Goal: Navigation & Orientation: Find specific page/section

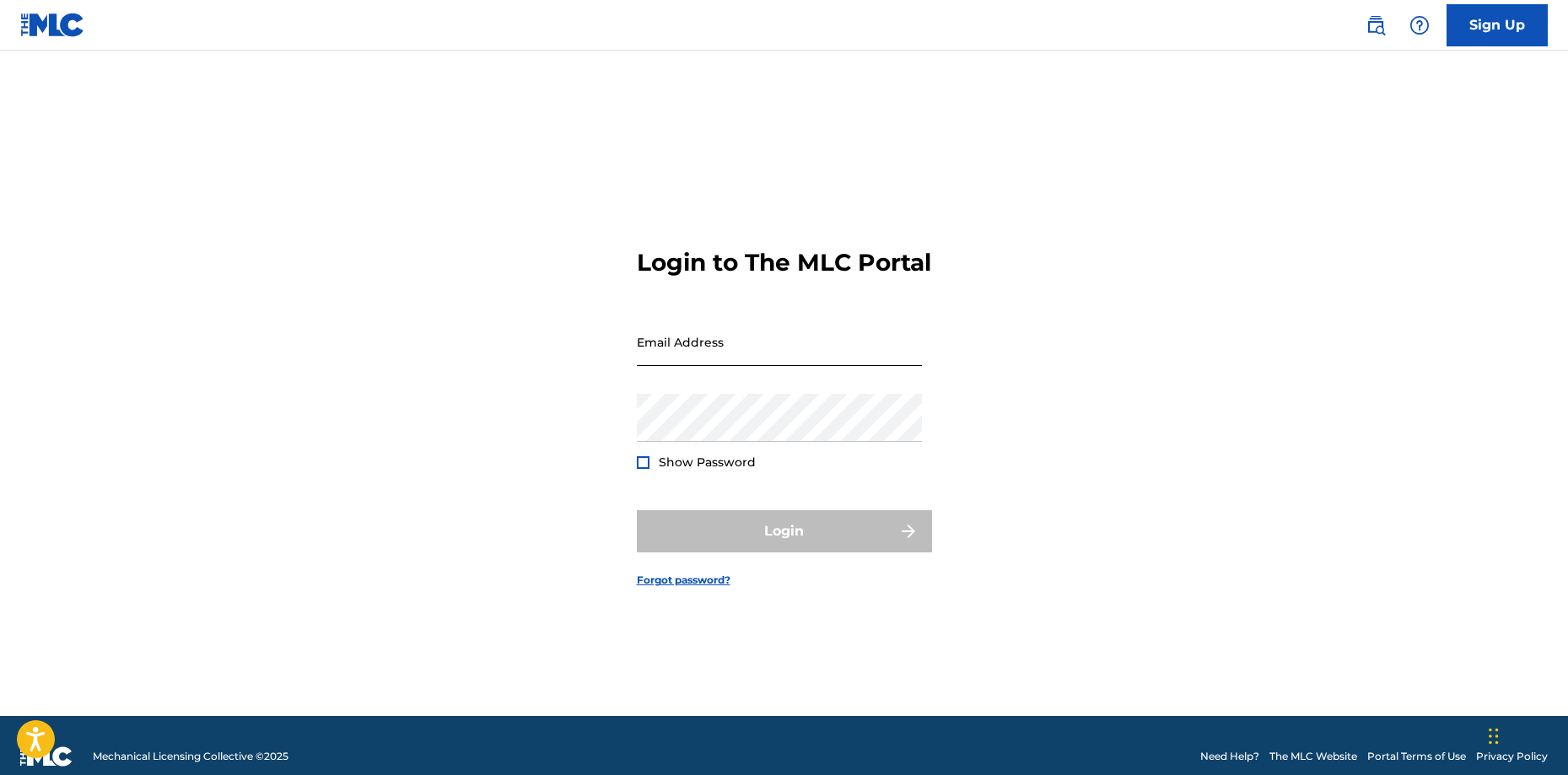
type input "[EMAIL_ADDRESS][DOMAIN_NAME]"
click at [773, 355] on input "[EMAIL_ADDRESS][DOMAIN_NAME]" at bounding box center [778, 342] width 285 height 48
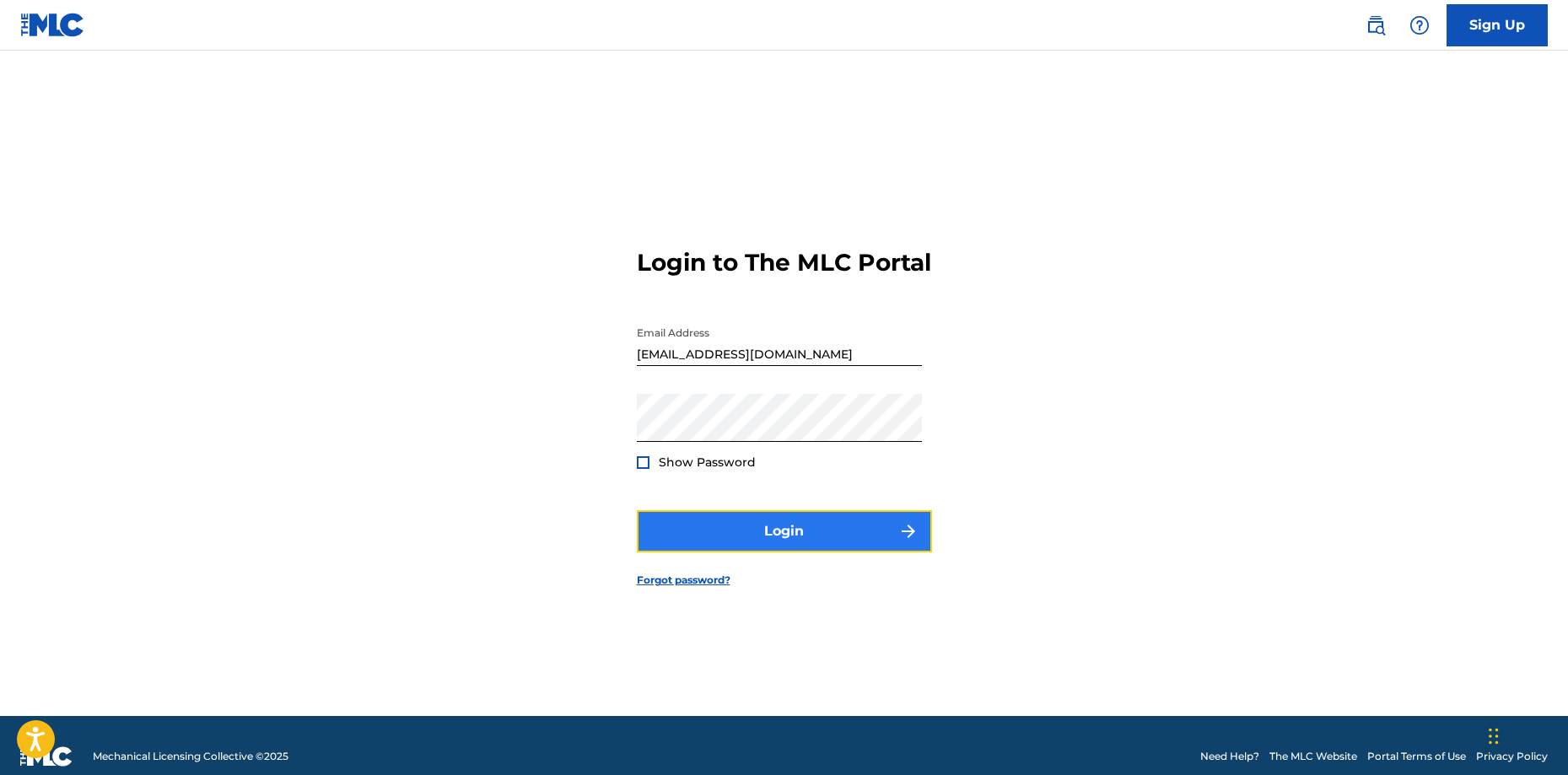
click at [814, 529] on button "Login" at bounding box center [784, 531] width 295 height 42
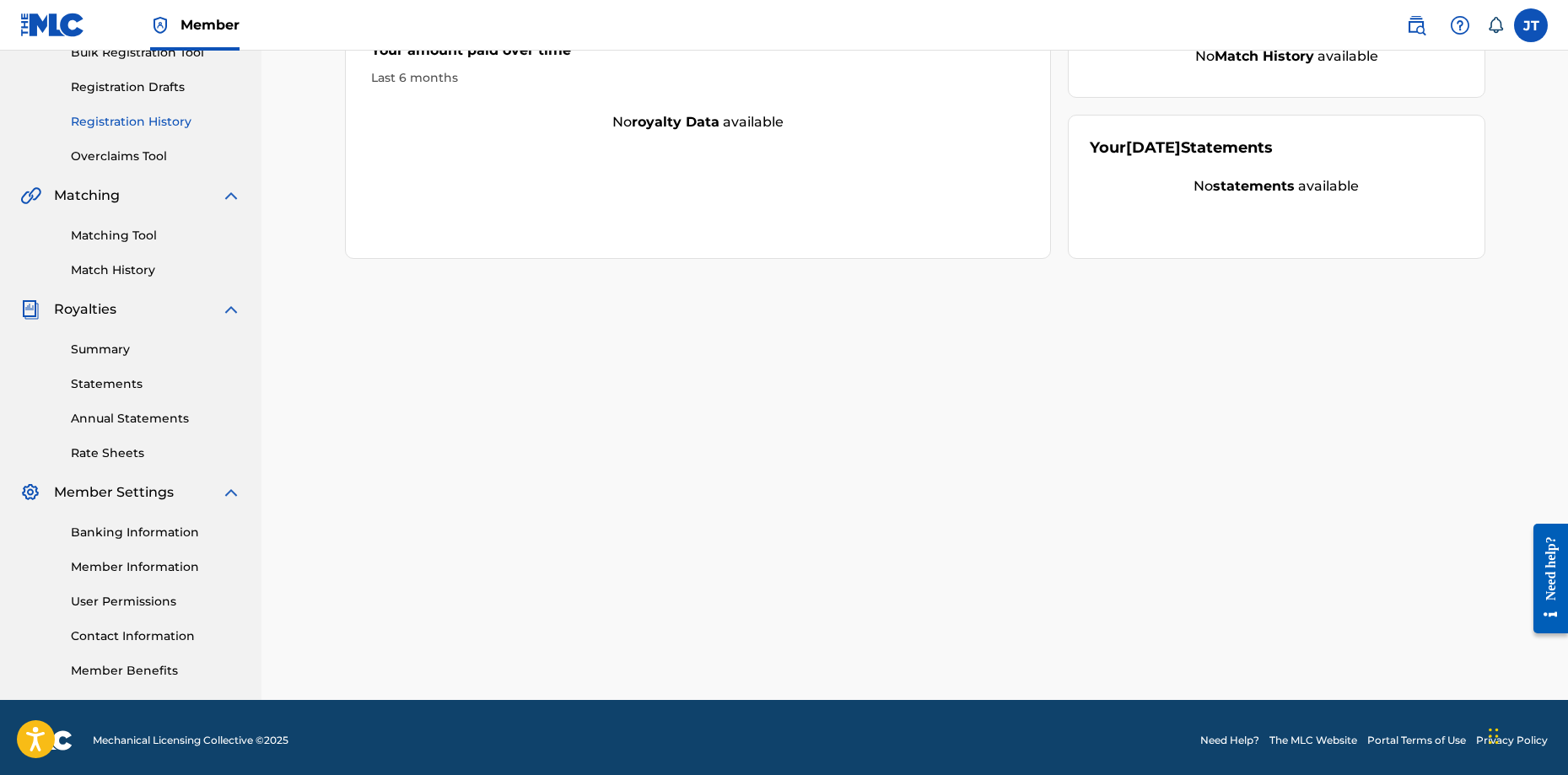
scroll to position [271, 0]
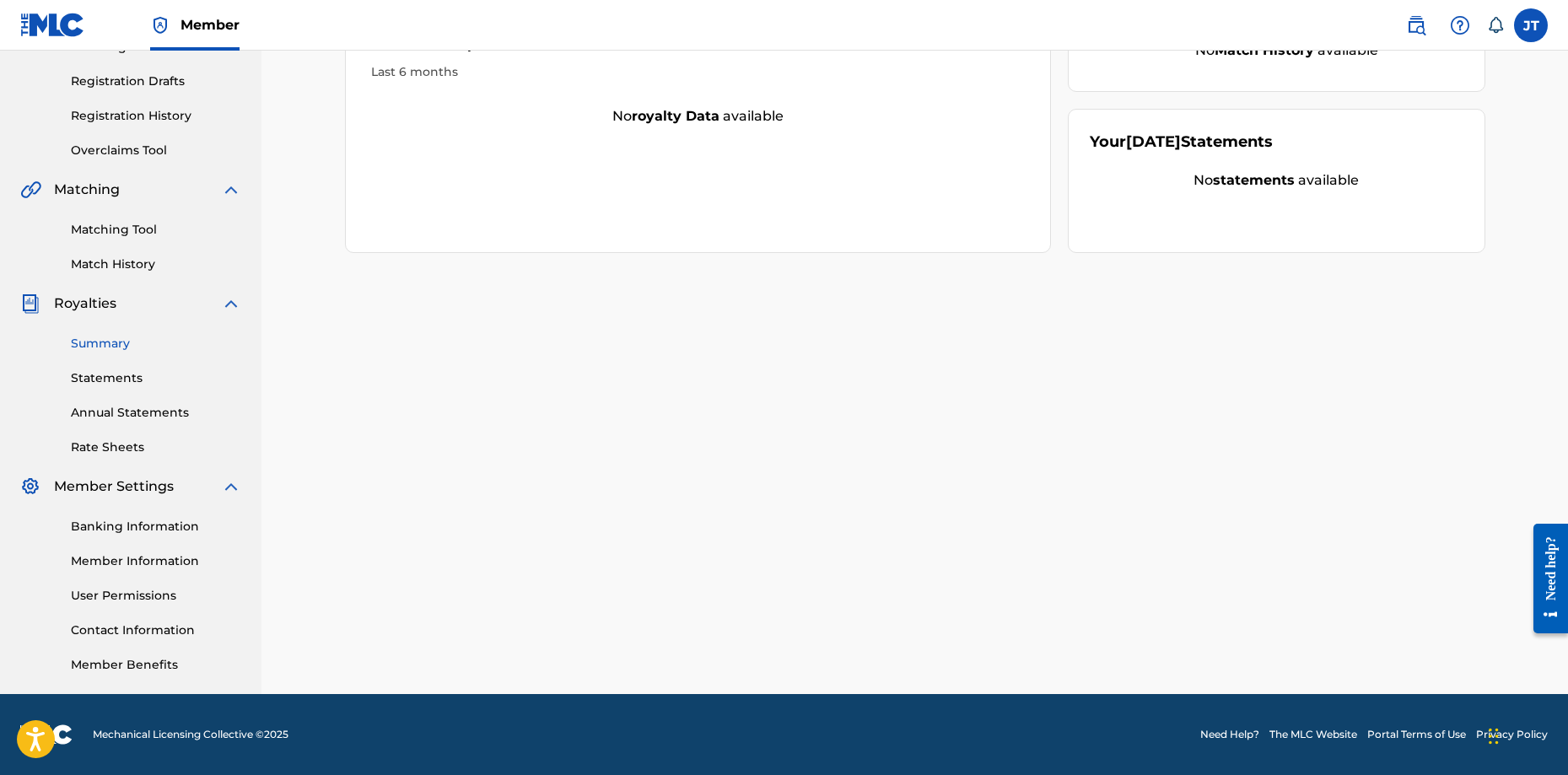
click at [128, 349] on link "Summary" at bounding box center [155, 344] width 170 height 18
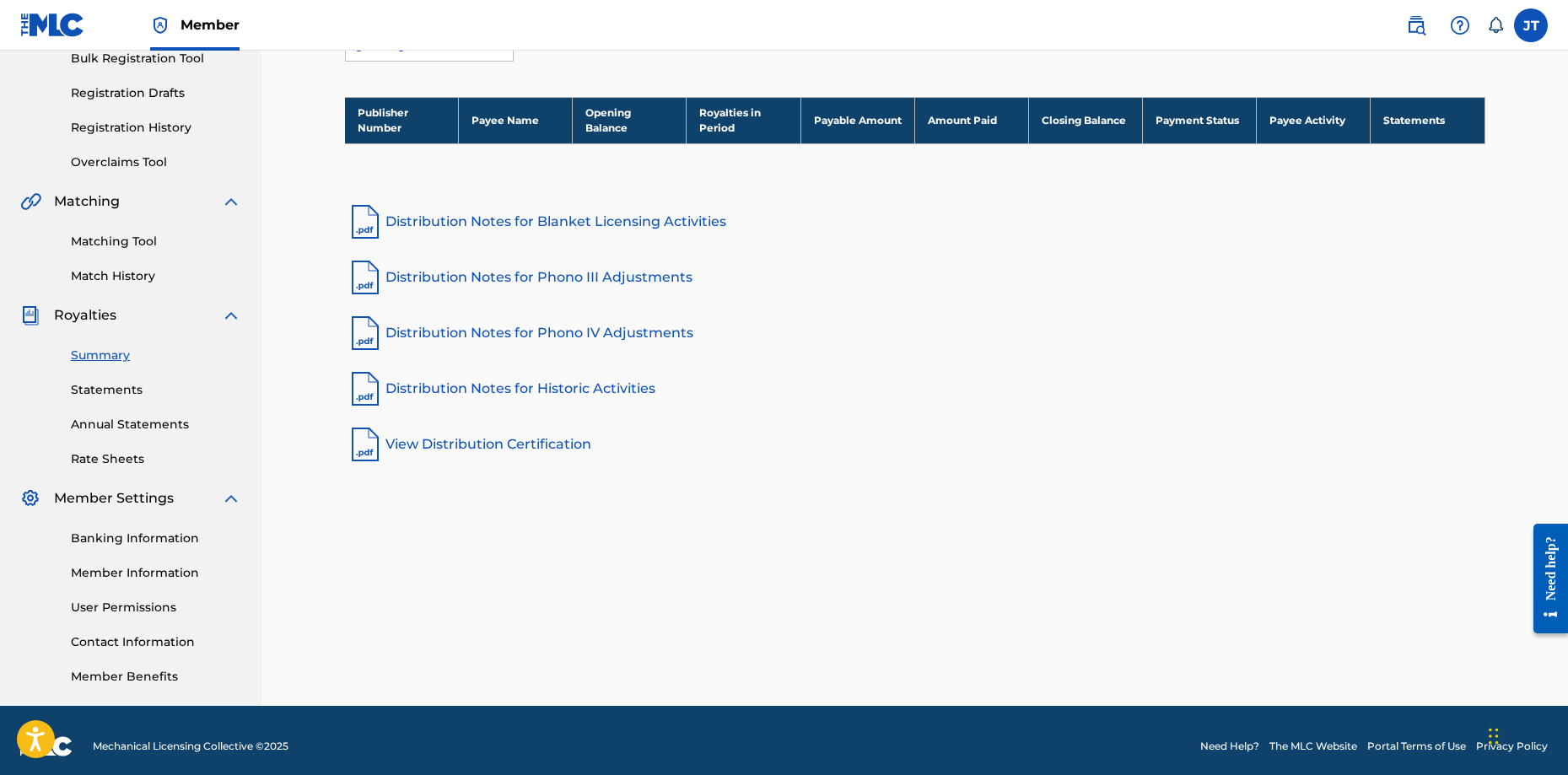
scroll to position [271, 0]
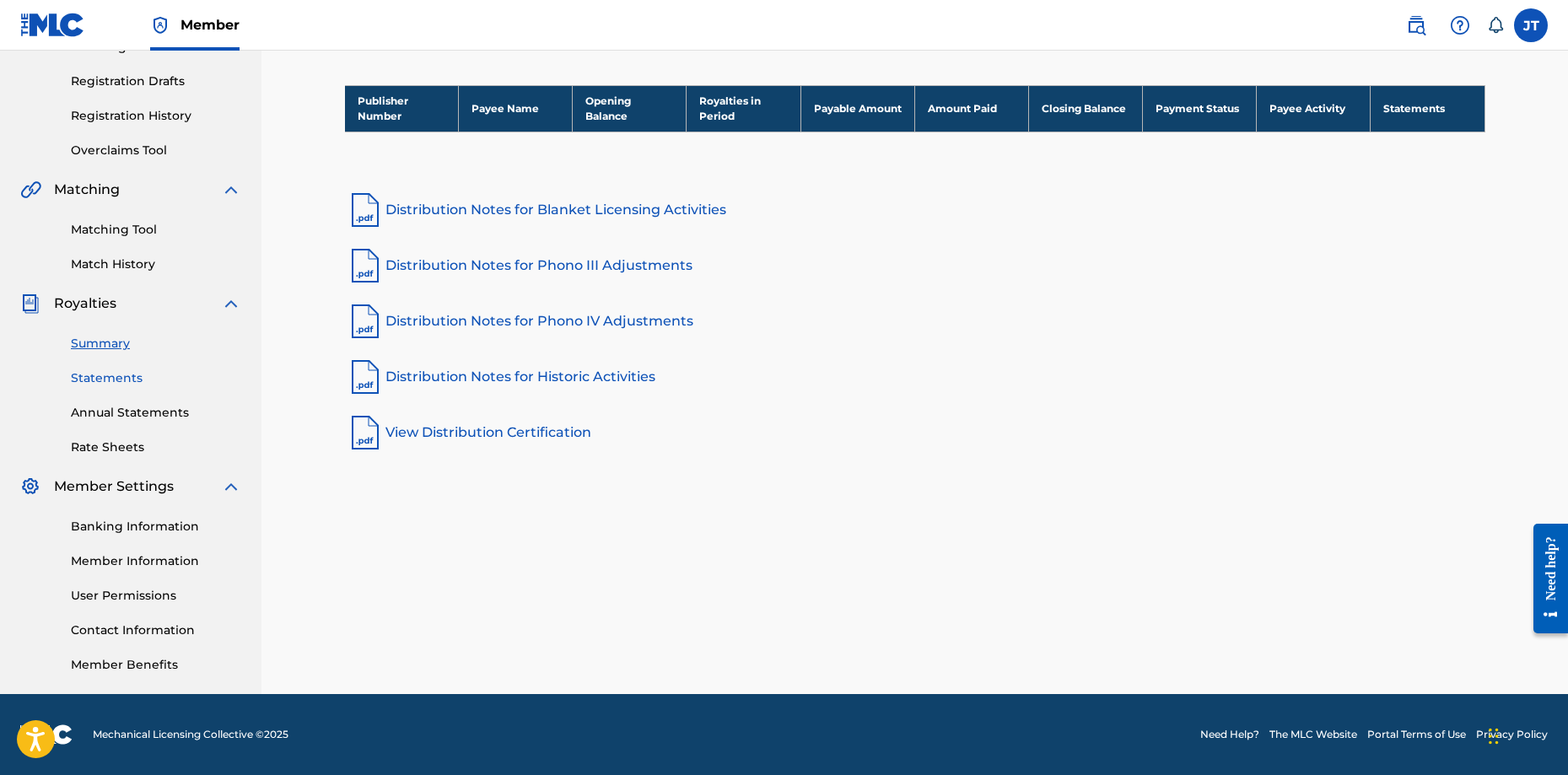
click at [158, 381] on link "Statements" at bounding box center [155, 379] width 170 height 18
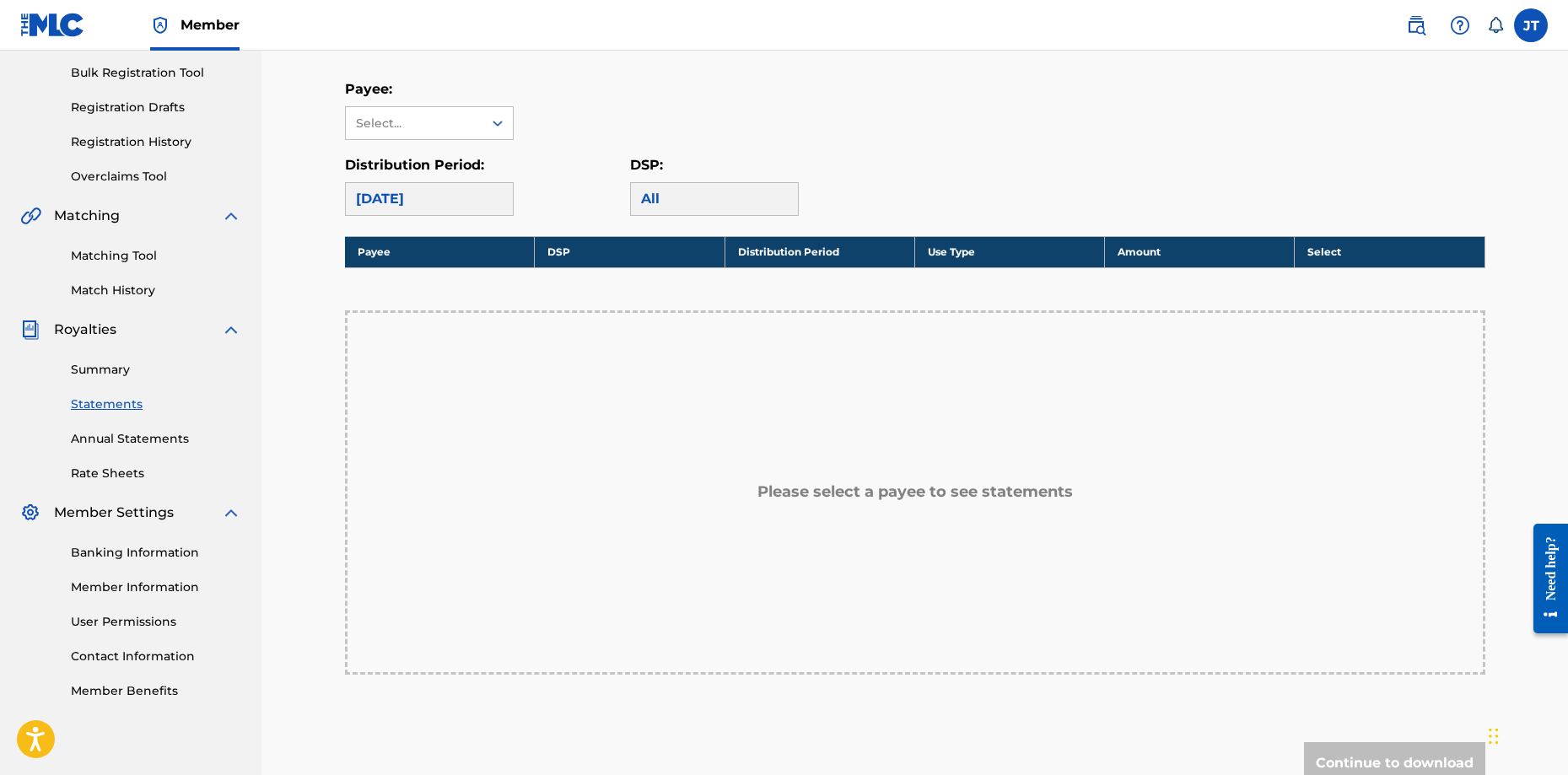
scroll to position [253, 0]
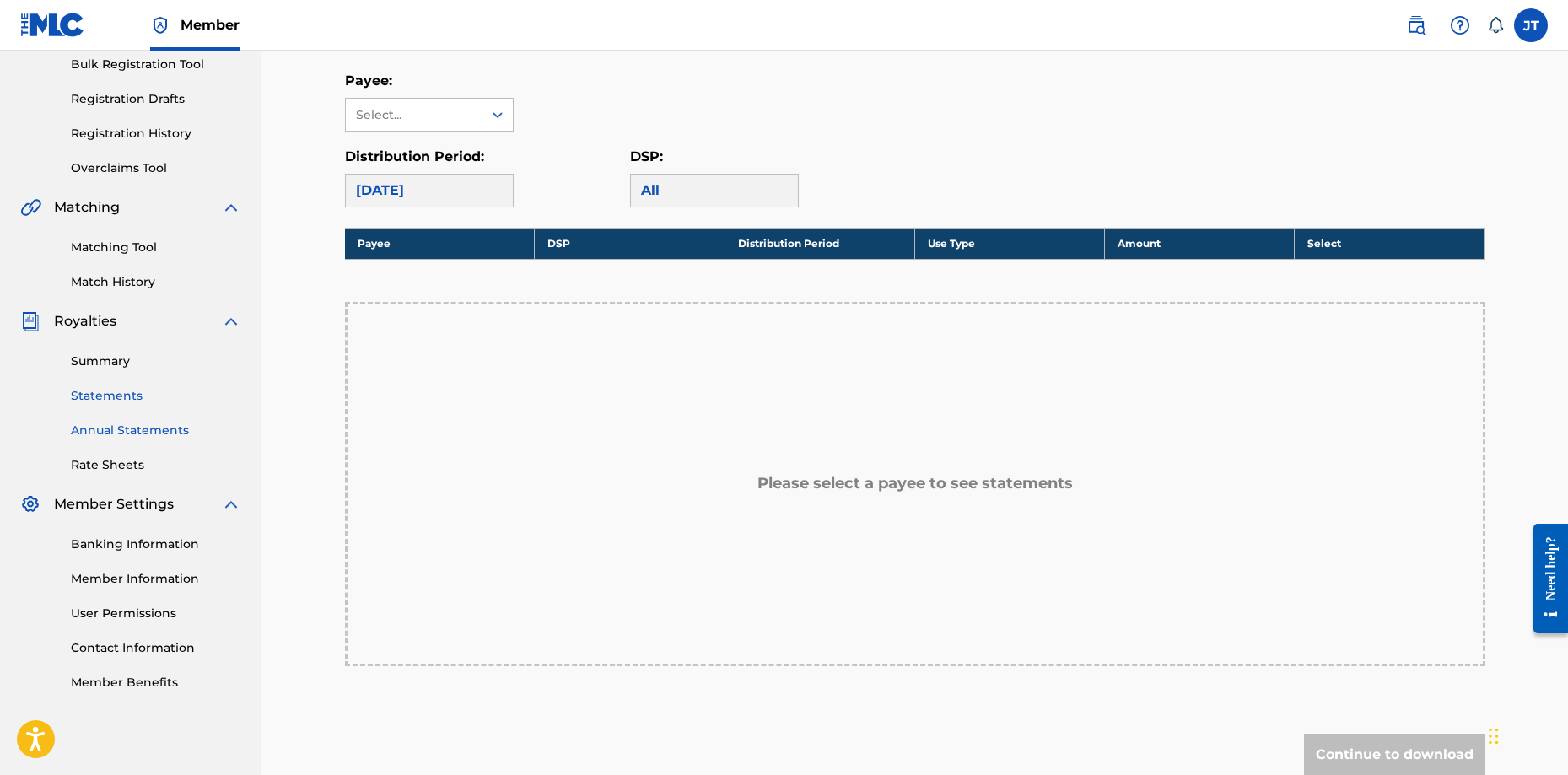
click at [183, 432] on link "Annual Statements" at bounding box center [155, 430] width 170 height 18
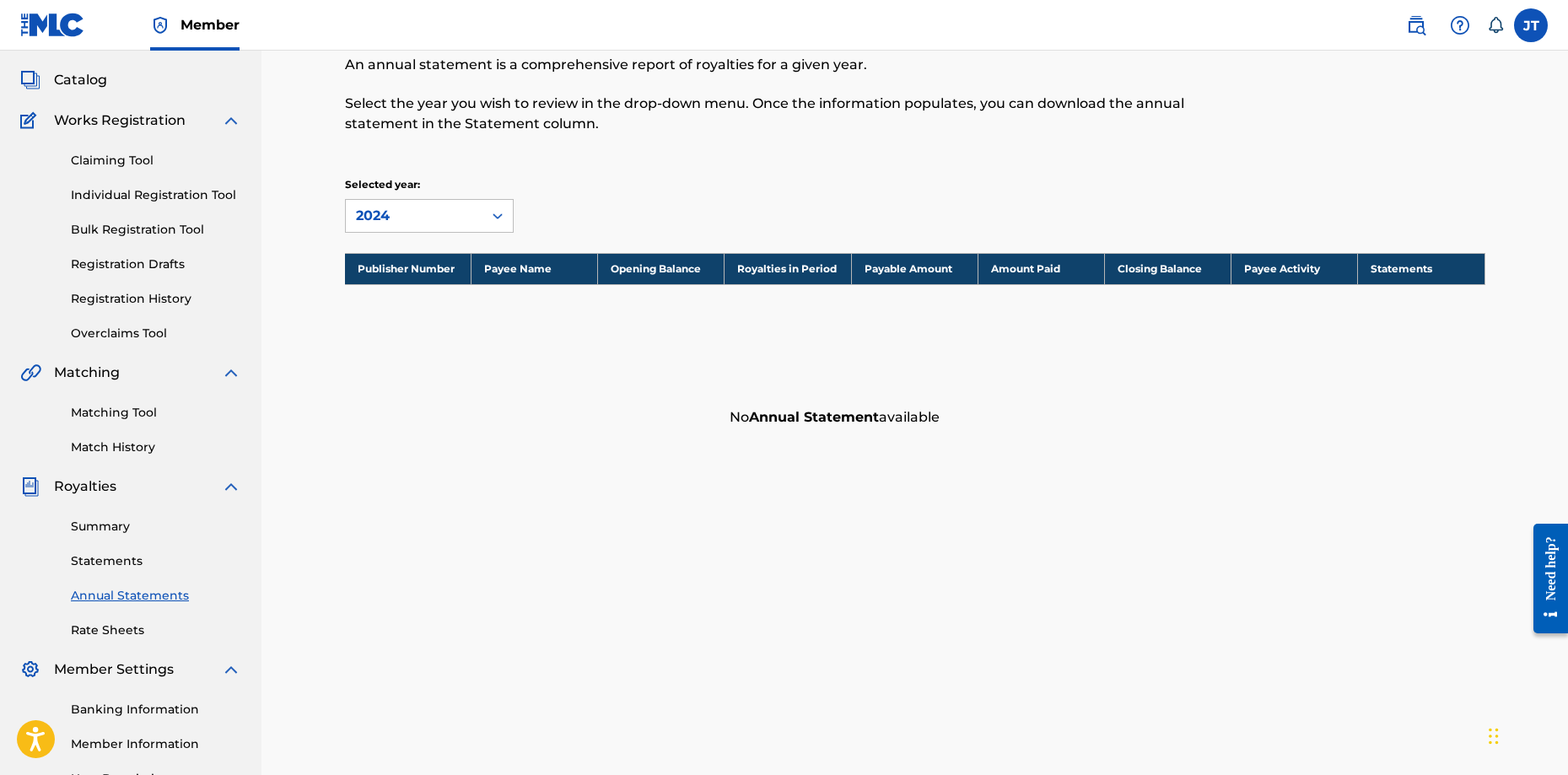
scroll to position [253, 0]
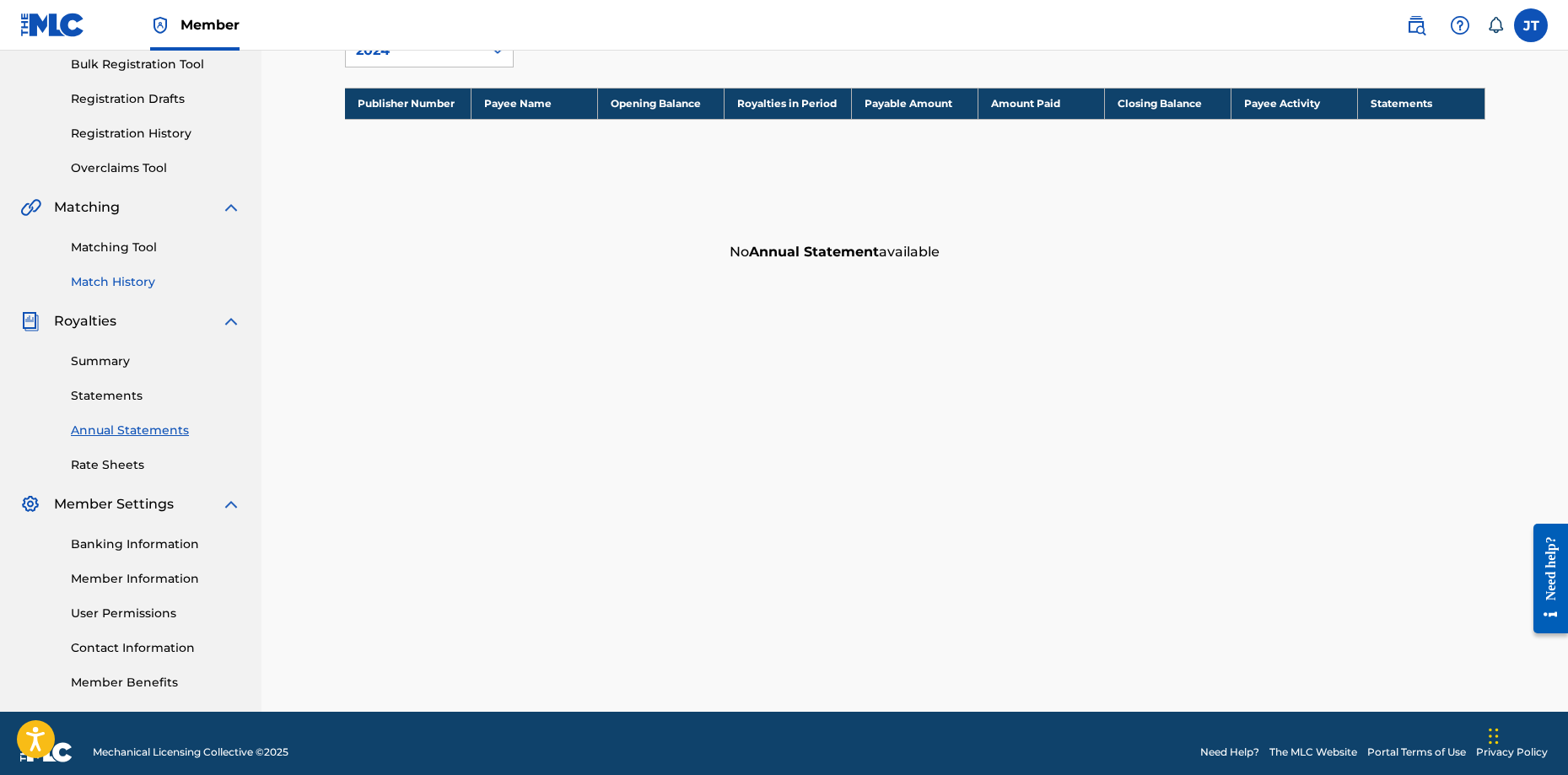
click at [154, 289] on link "Match History" at bounding box center [155, 282] width 170 height 18
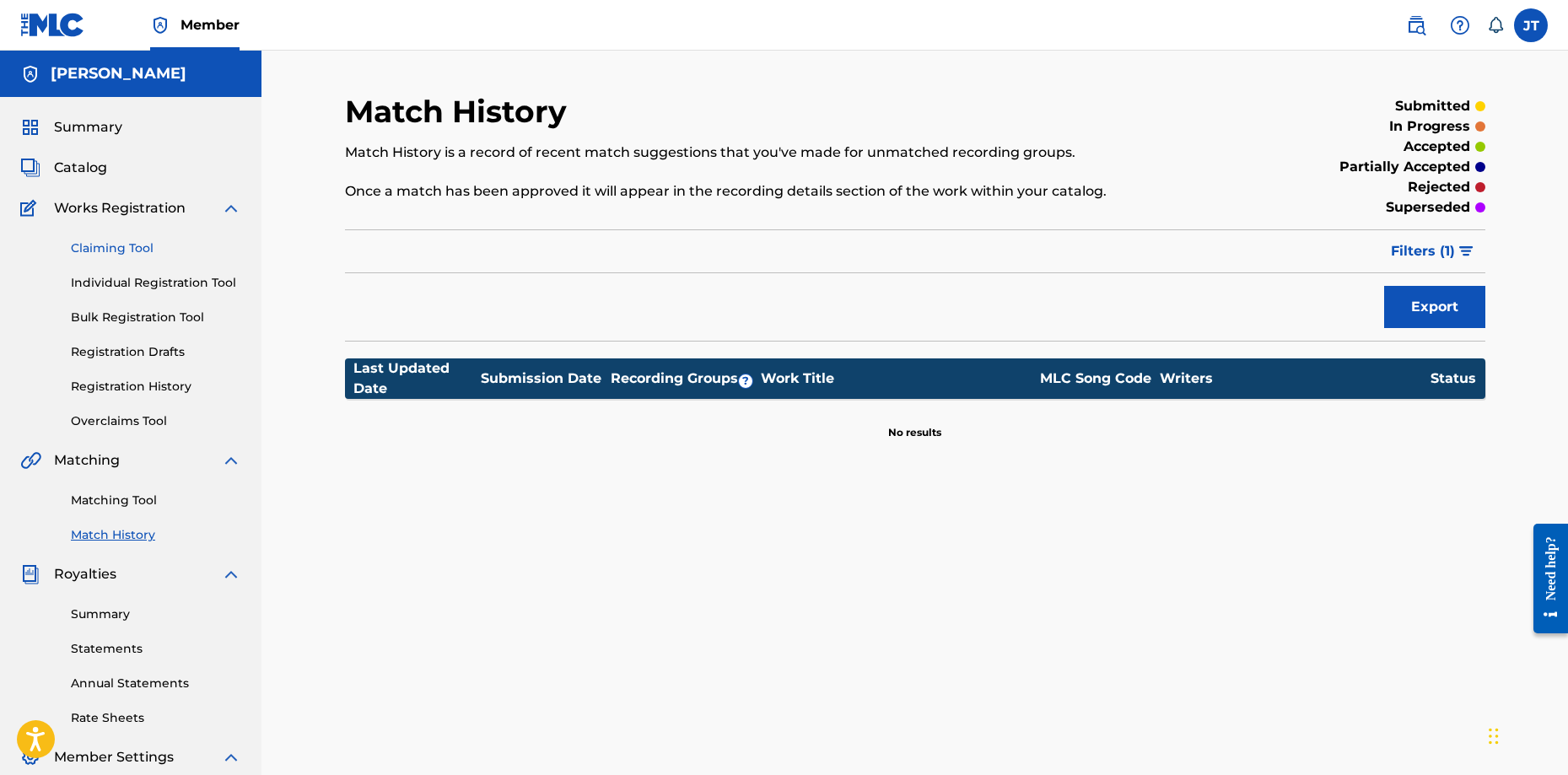
click at [156, 239] on link "Claiming Tool" at bounding box center [155, 248] width 170 height 18
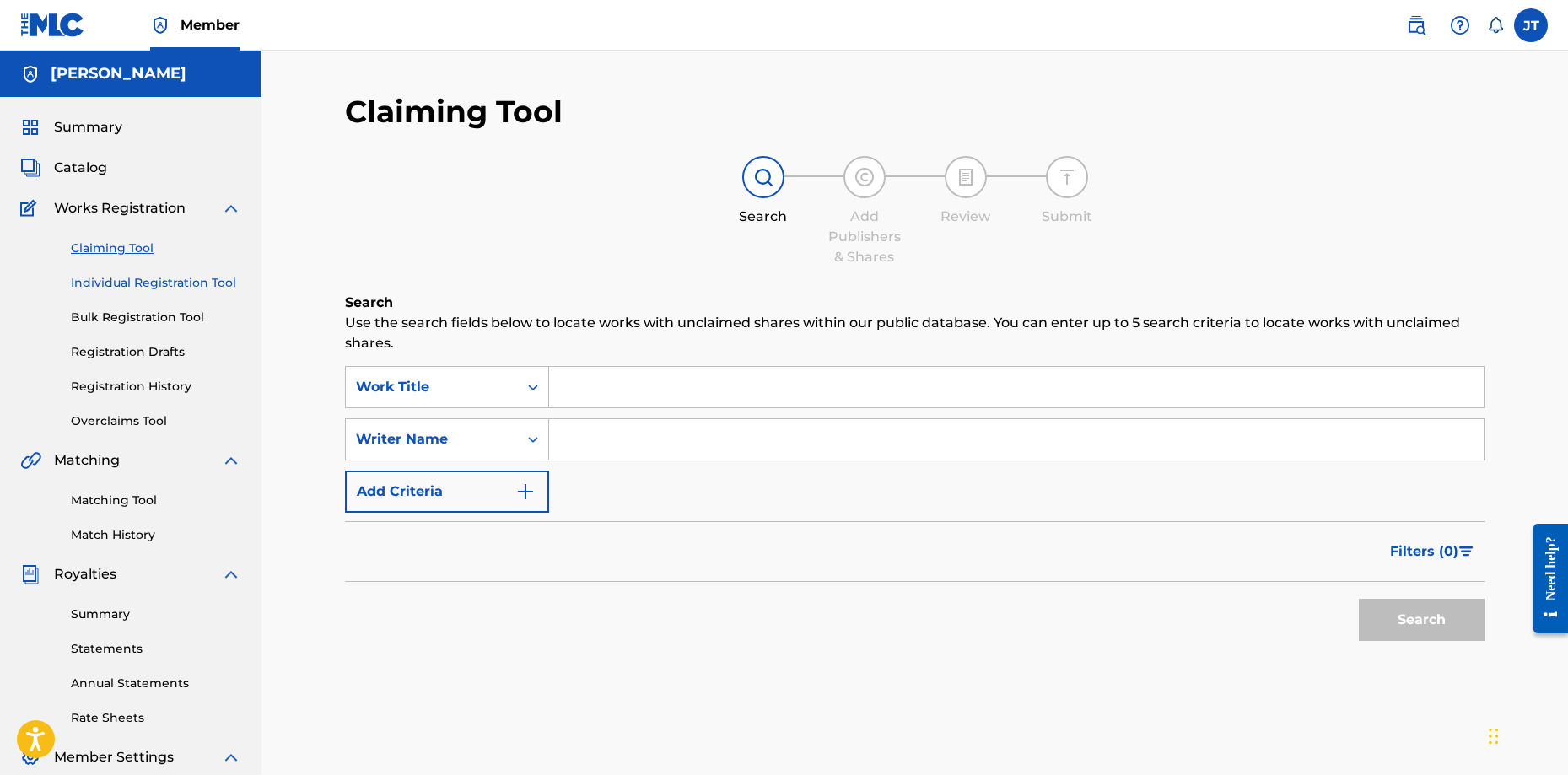
click at [162, 291] on link "Individual Registration Tool" at bounding box center [155, 283] width 170 height 18
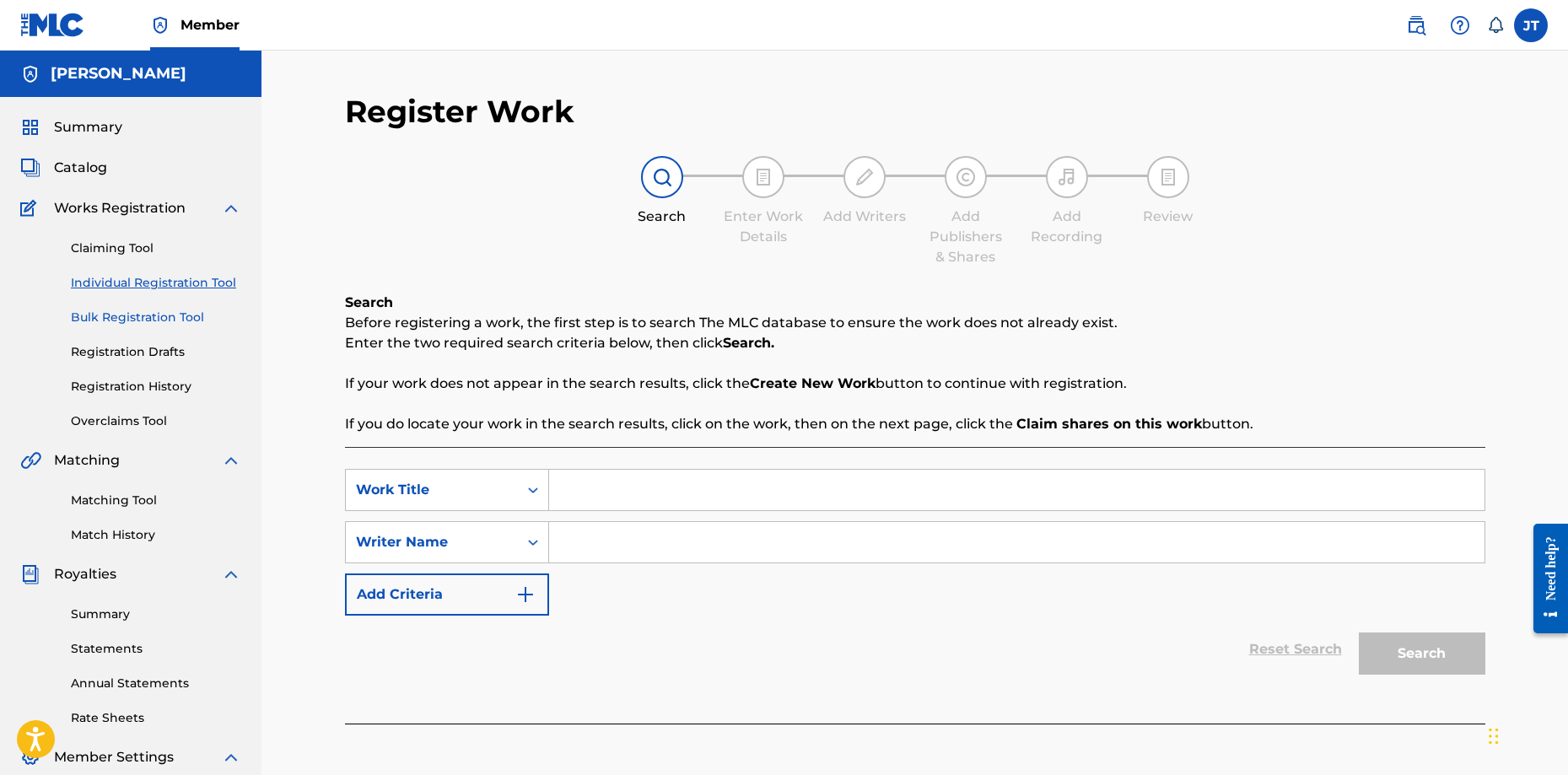
click at [157, 320] on link "Bulk Registration Tool" at bounding box center [155, 318] width 170 height 18
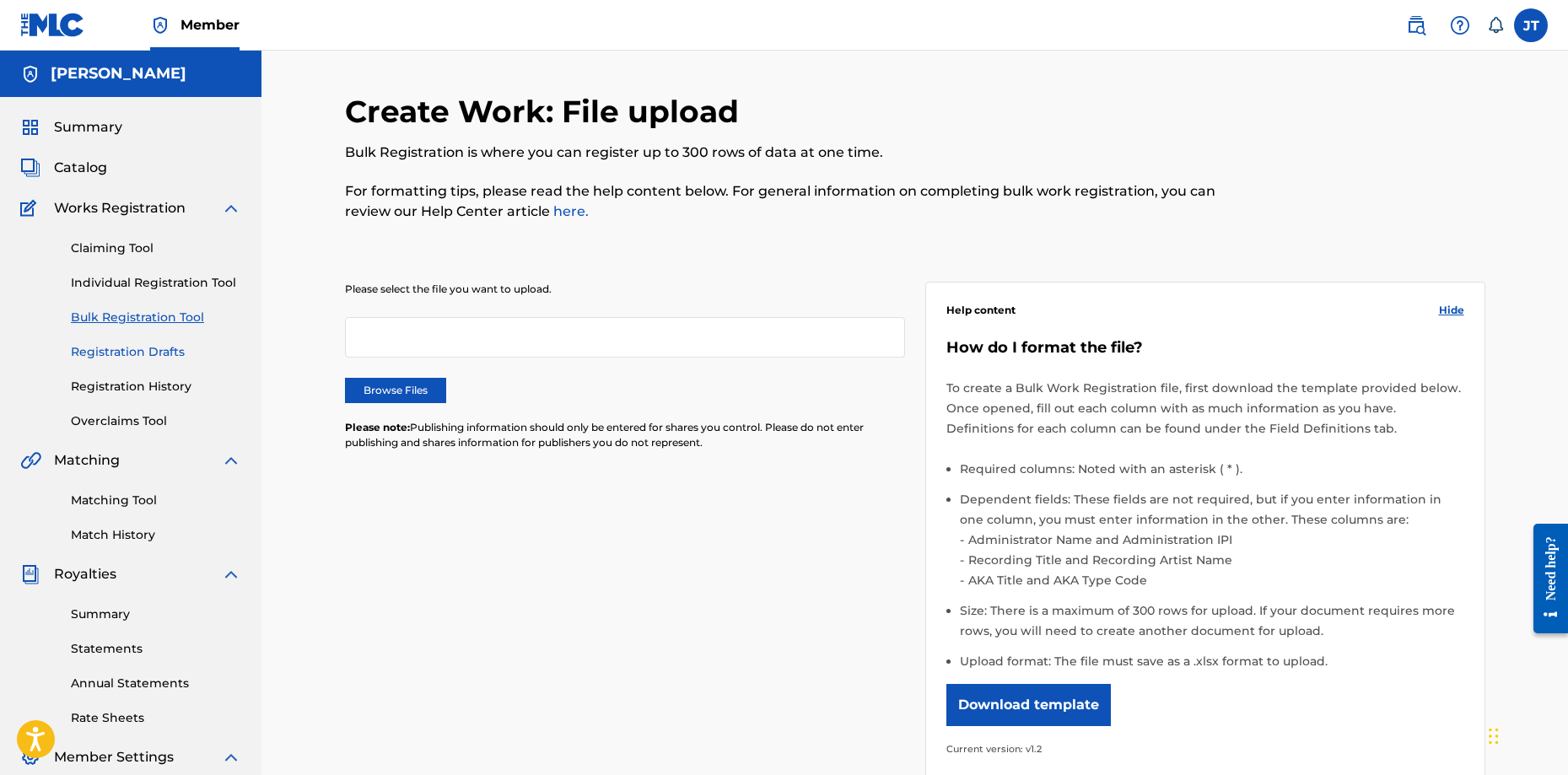
click at [148, 344] on link "Registration Drafts" at bounding box center [155, 353] width 170 height 18
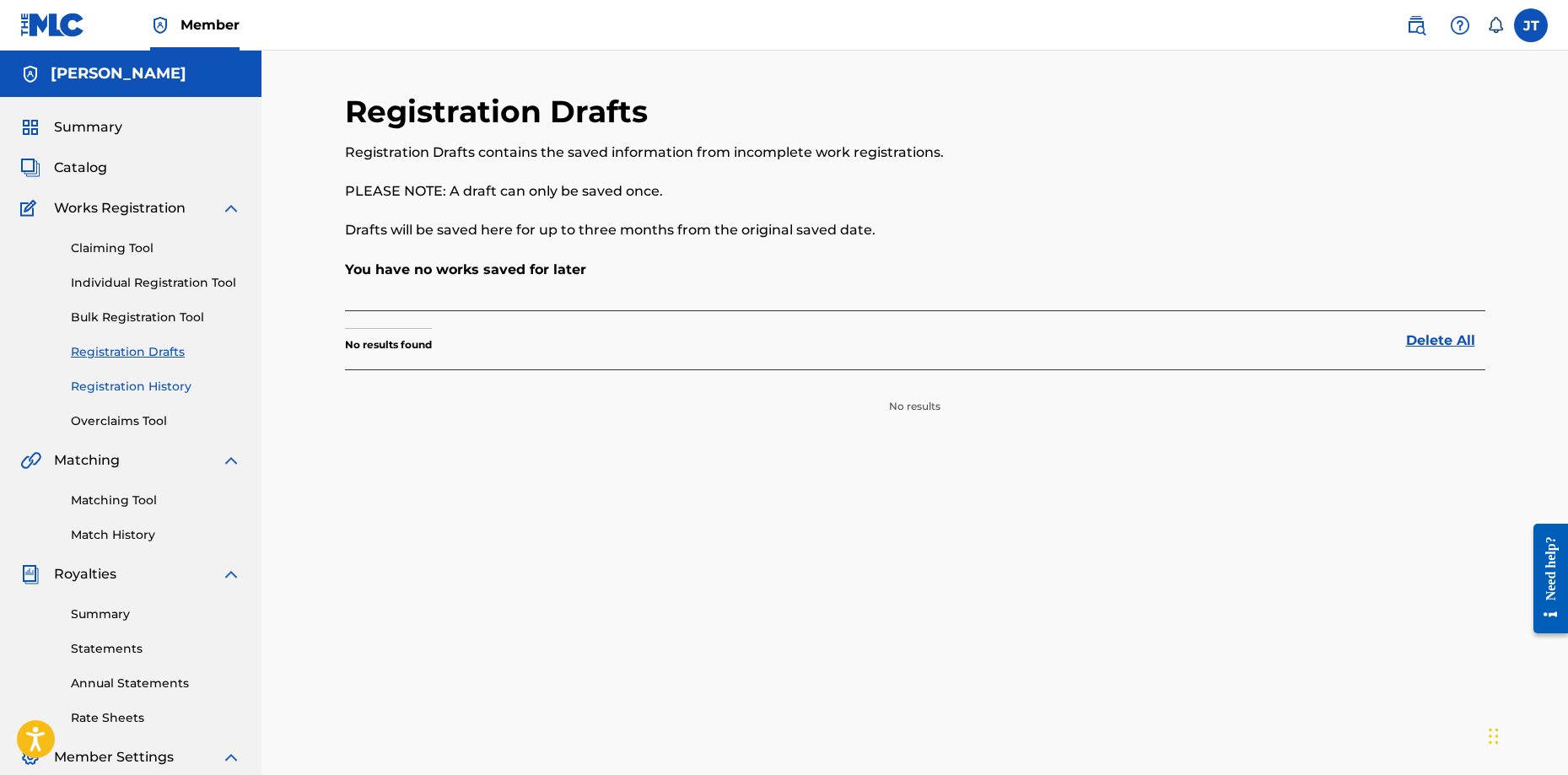
click at [155, 388] on link "Registration History" at bounding box center [155, 387] width 170 height 18
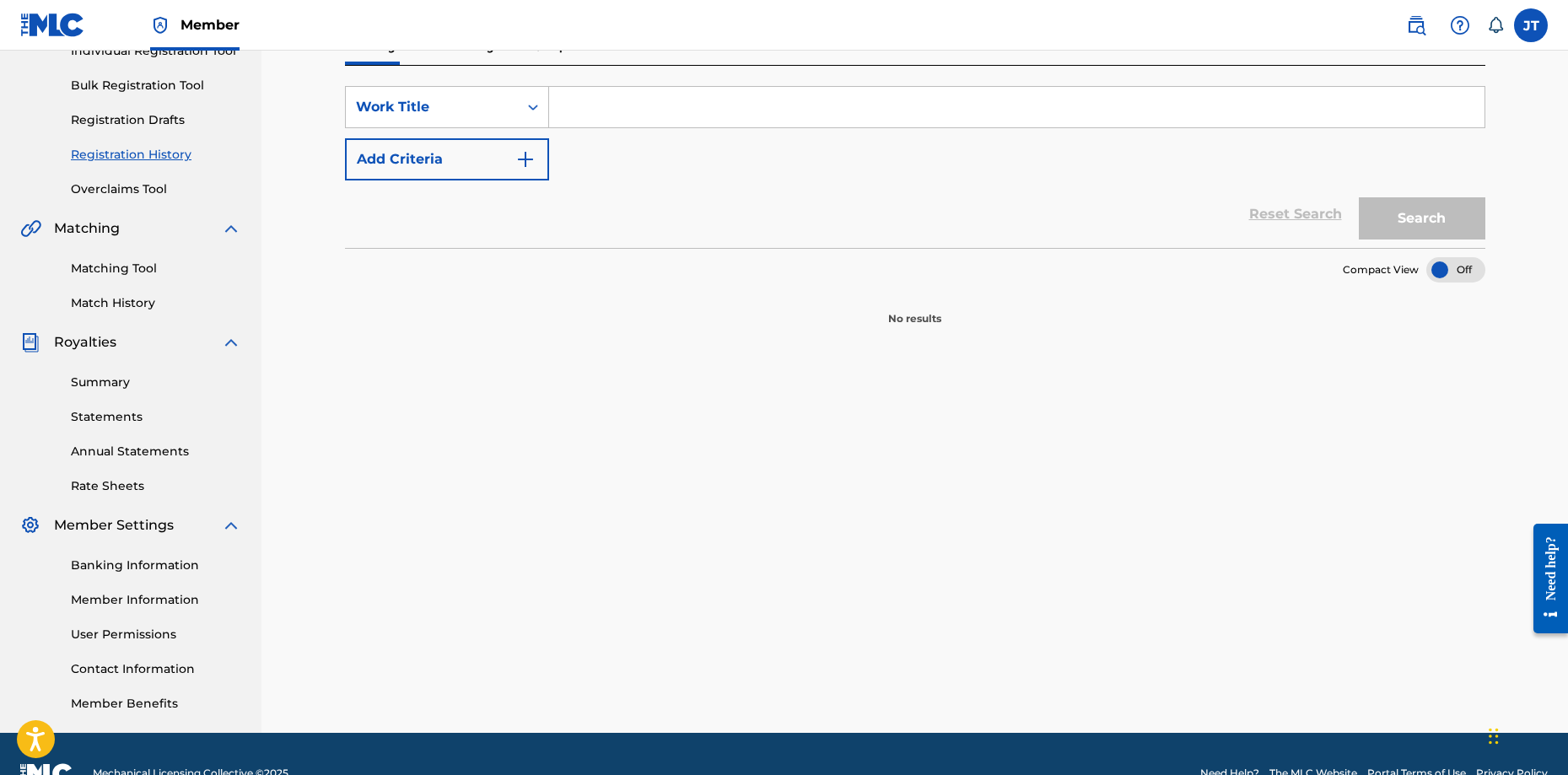
scroll to position [253, 0]
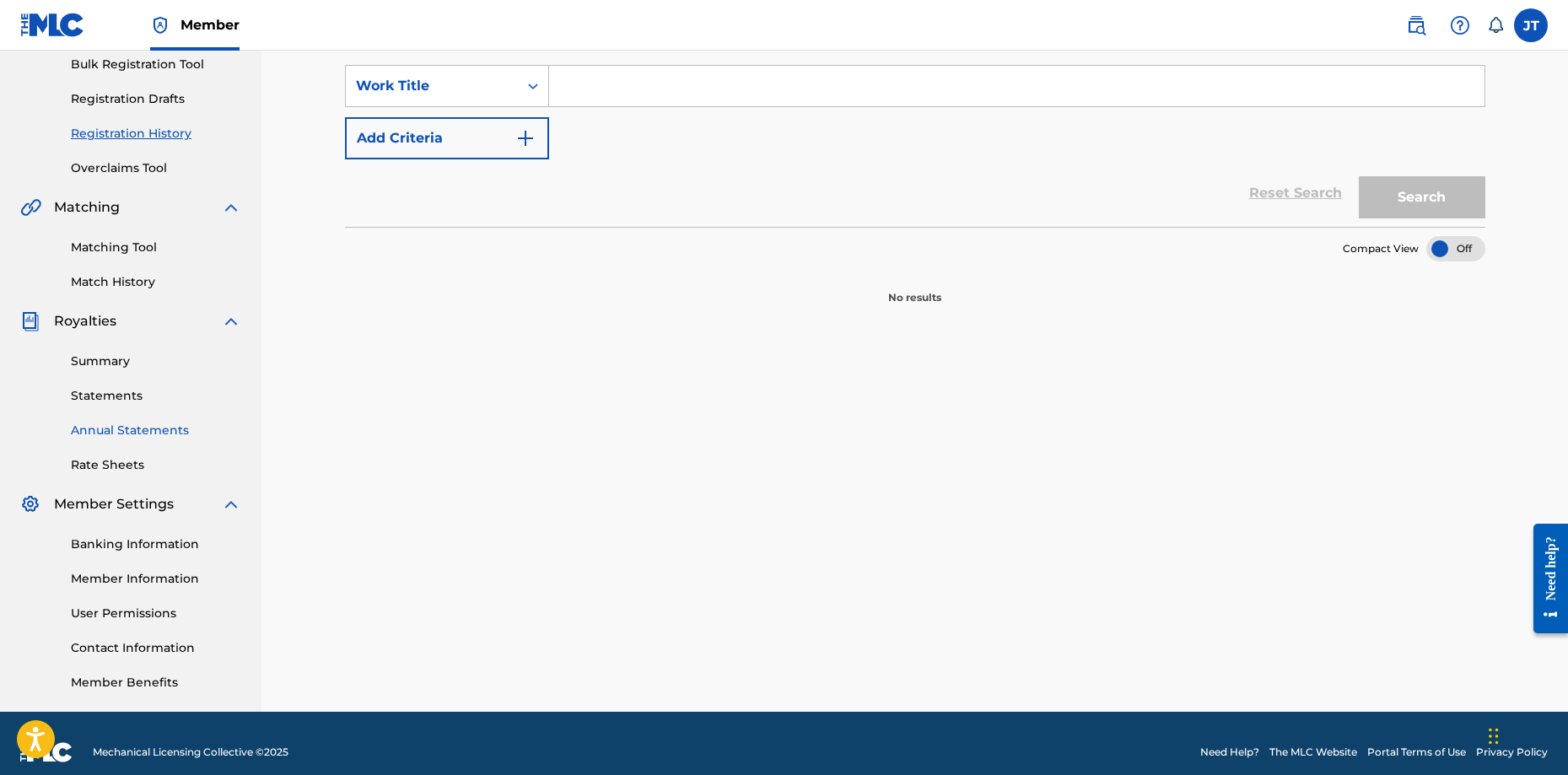
click at [128, 433] on link "Annual Statements" at bounding box center [155, 430] width 170 height 18
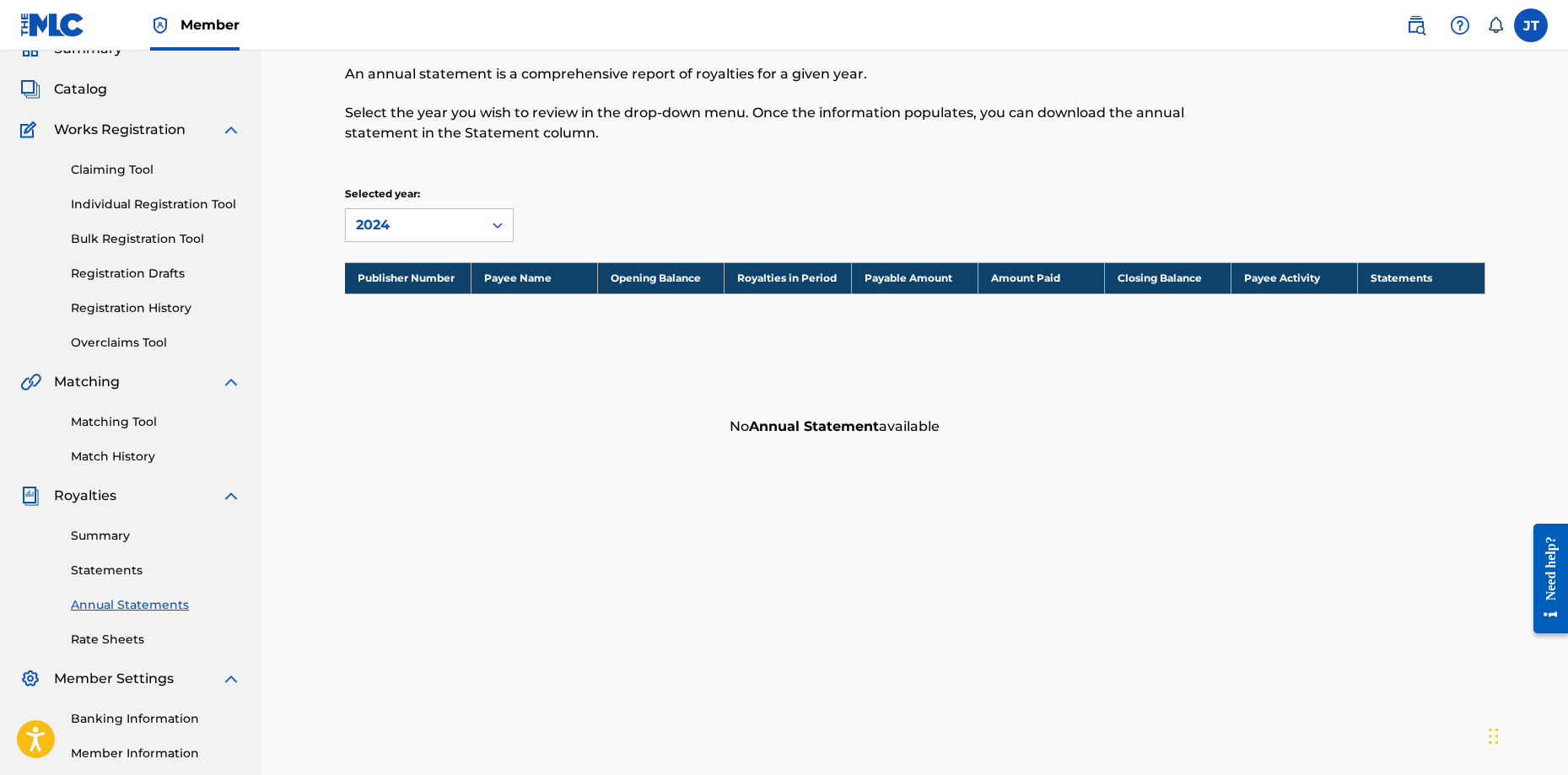
scroll to position [169, 0]
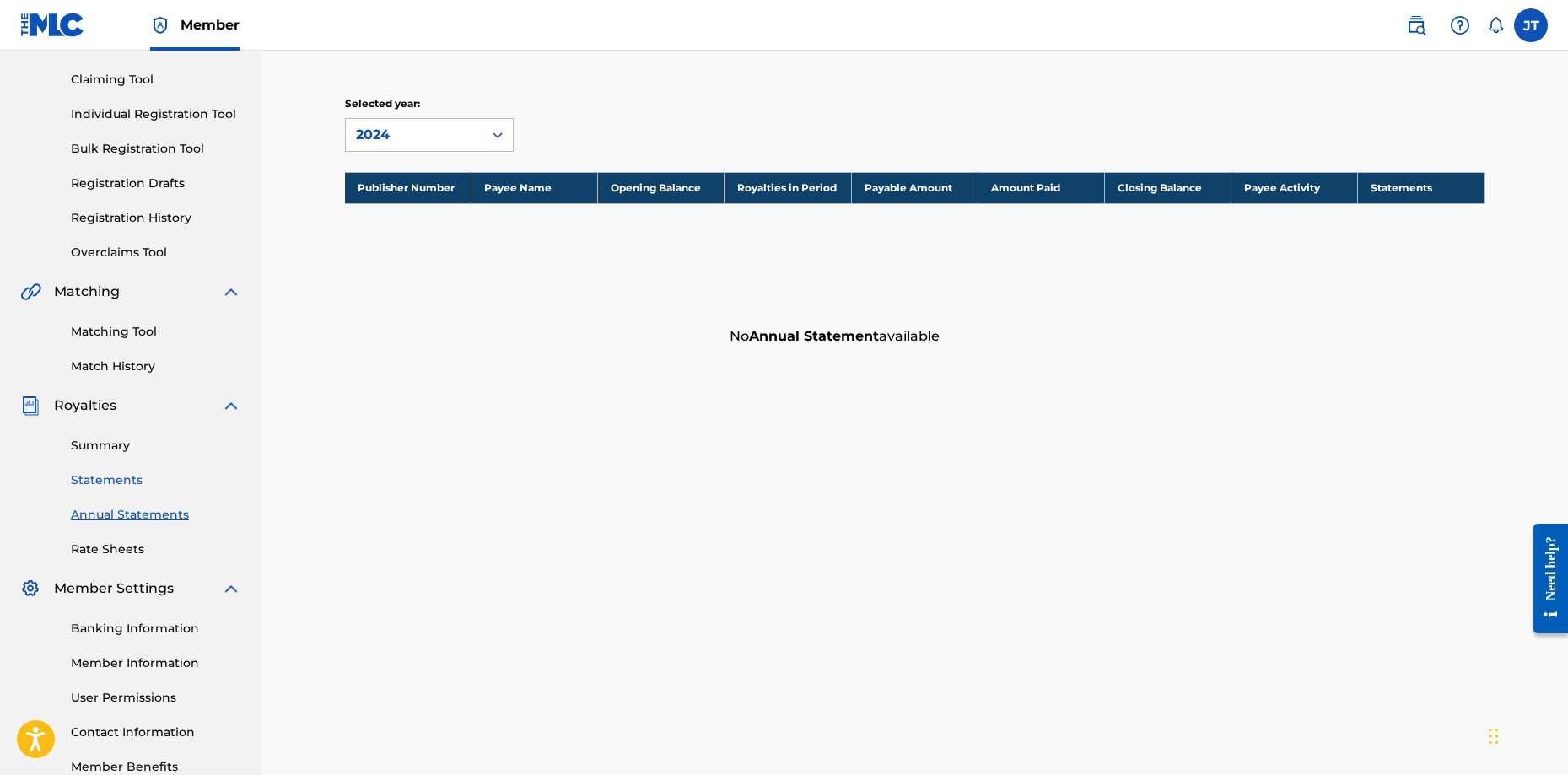
click at [117, 473] on link "Statements" at bounding box center [155, 480] width 170 height 18
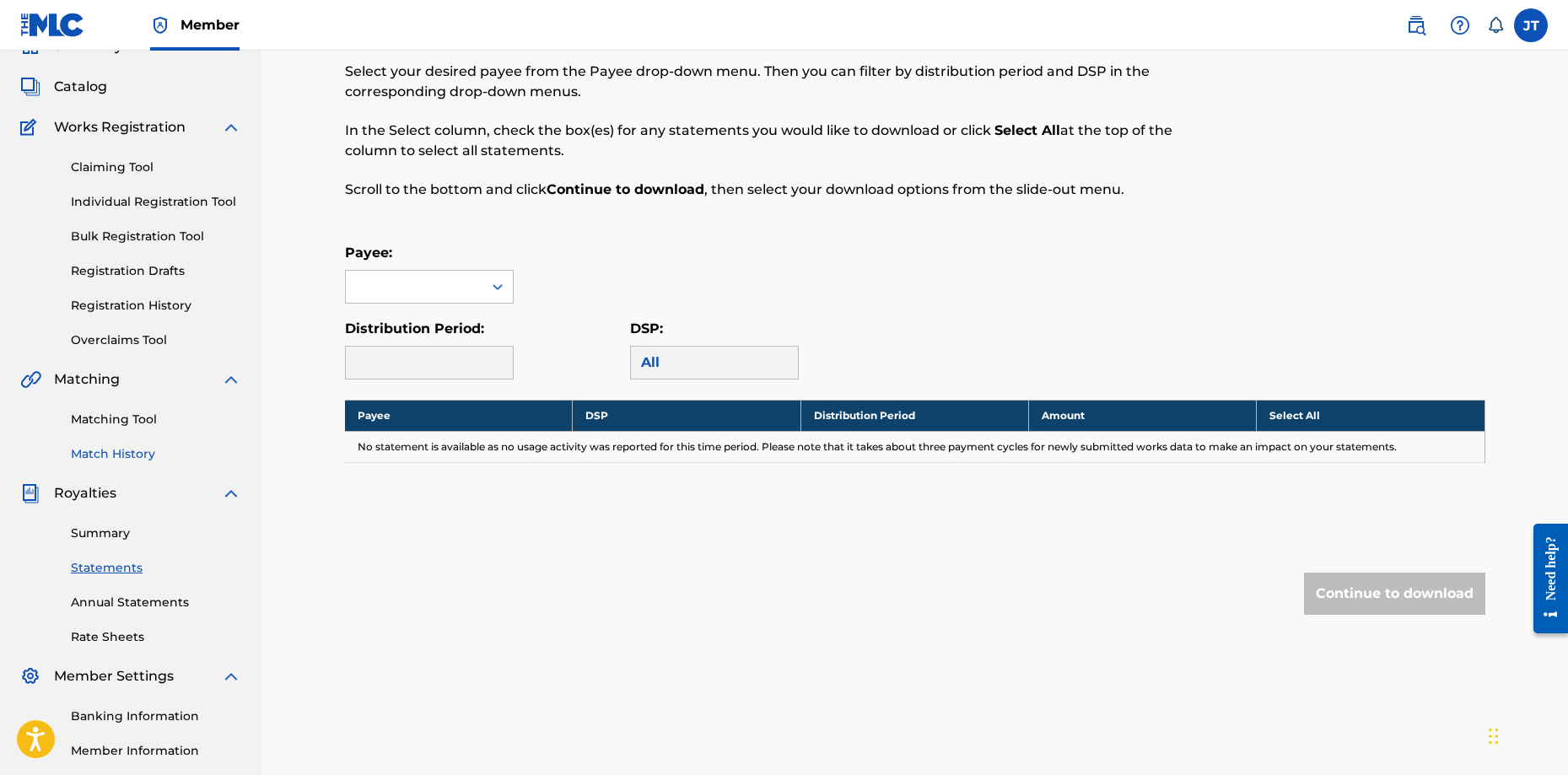
scroll to position [84, 0]
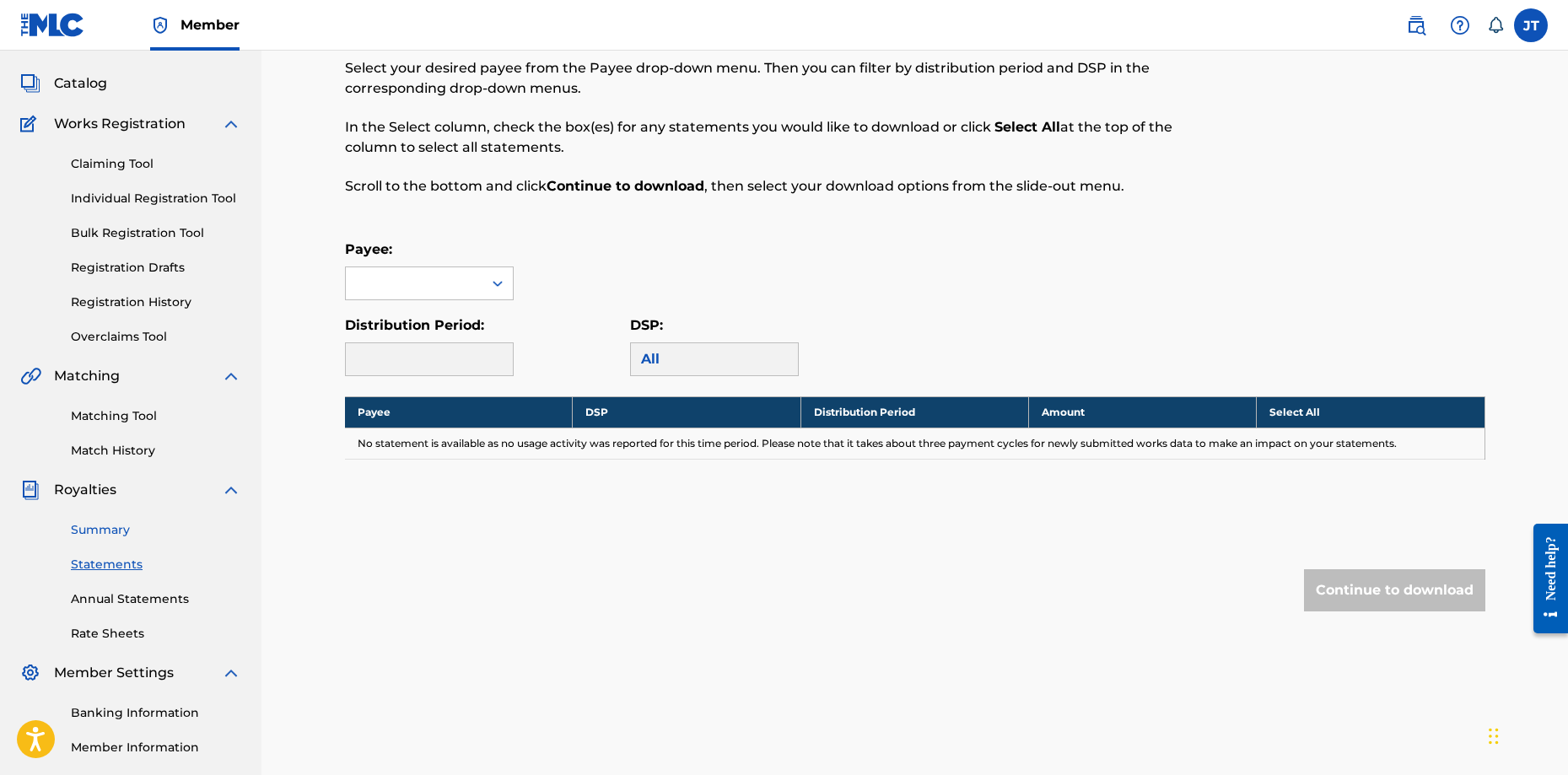
click at [128, 530] on link "Summary" at bounding box center [155, 530] width 170 height 18
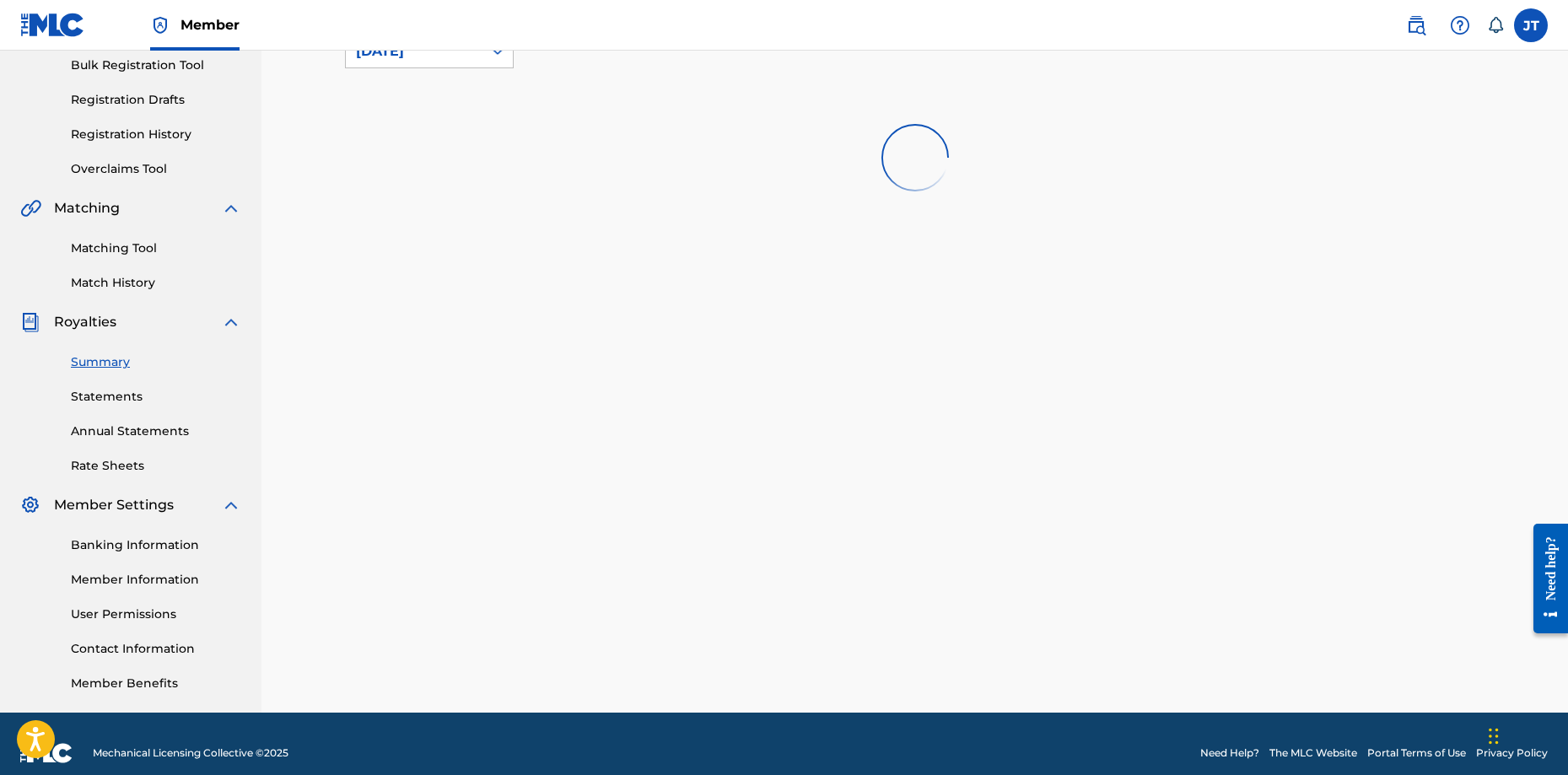
scroll to position [253, 0]
click at [138, 577] on link "Member Information" at bounding box center [155, 579] width 170 height 18
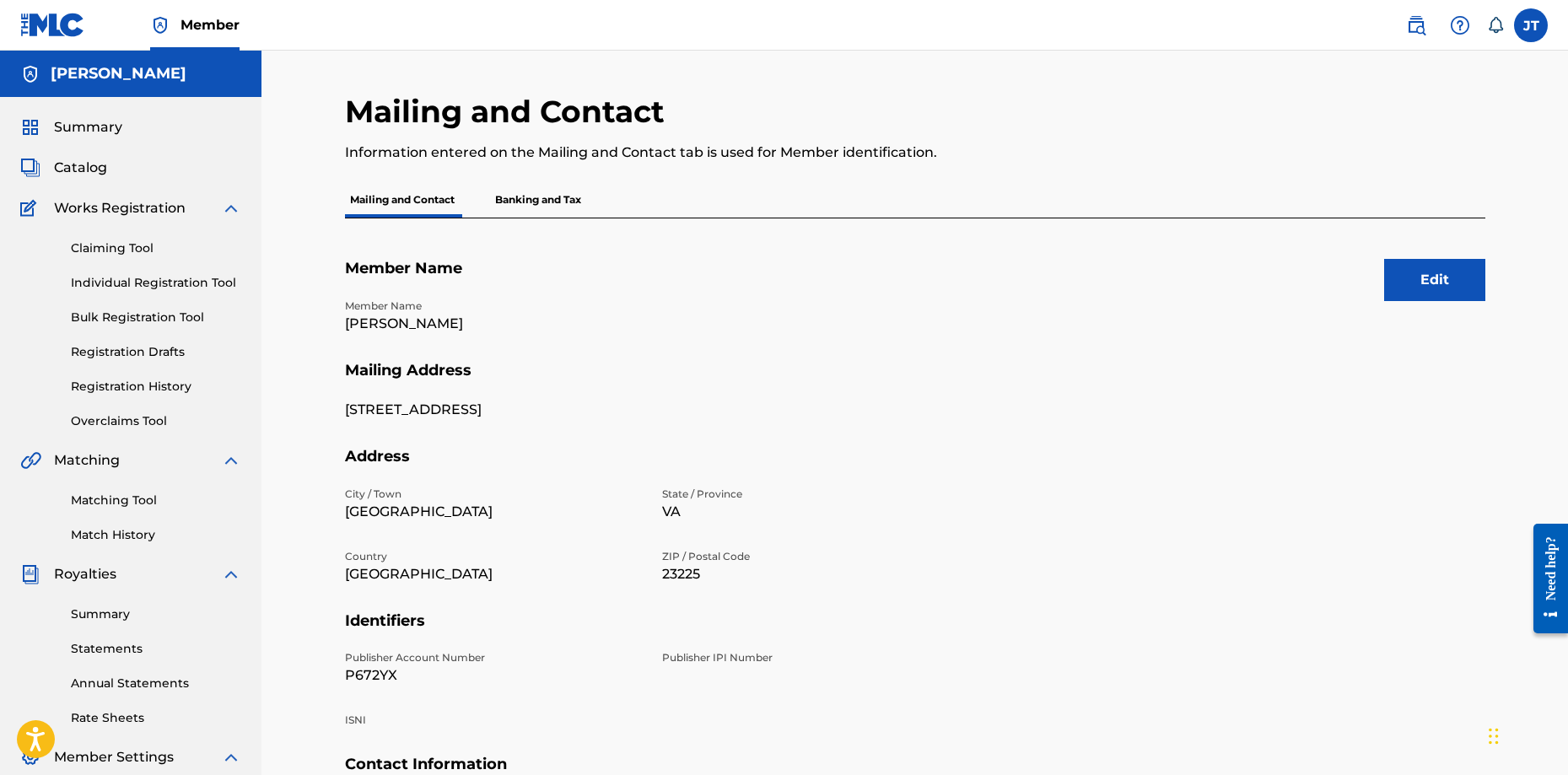
click at [123, 168] on div "Catalog" at bounding box center [131, 168] width 221 height 21
click at [89, 162] on span "Catalog" at bounding box center [80, 168] width 54 height 21
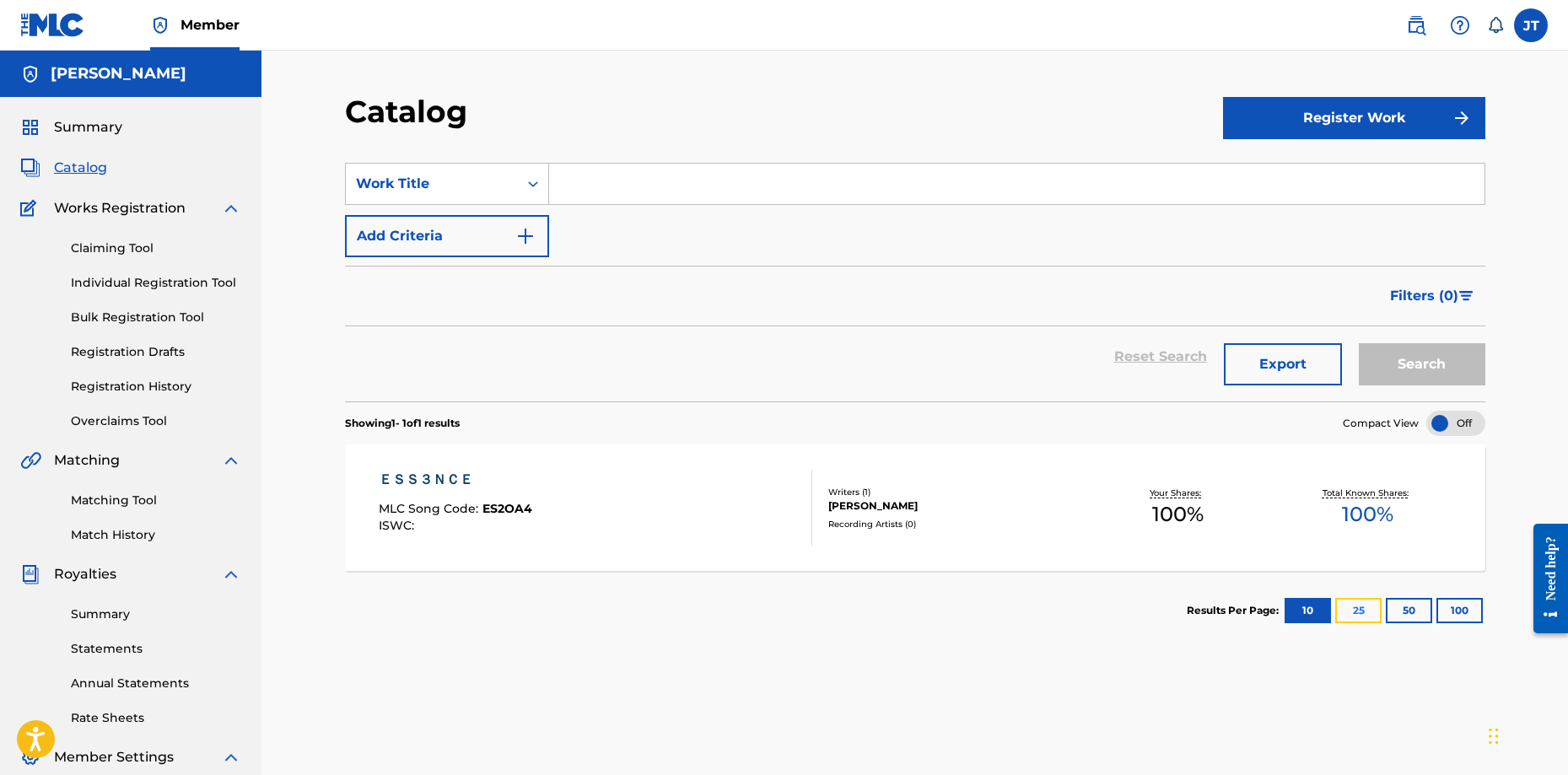
click at [1356, 611] on button "25" at bounding box center [1358, 611] width 46 height 25
click at [1314, 611] on button "10" at bounding box center [1307, 611] width 46 height 25
click at [436, 474] on div "ＥＳＳ３ＮＣＥ" at bounding box center [455, 479] width 153 height 21
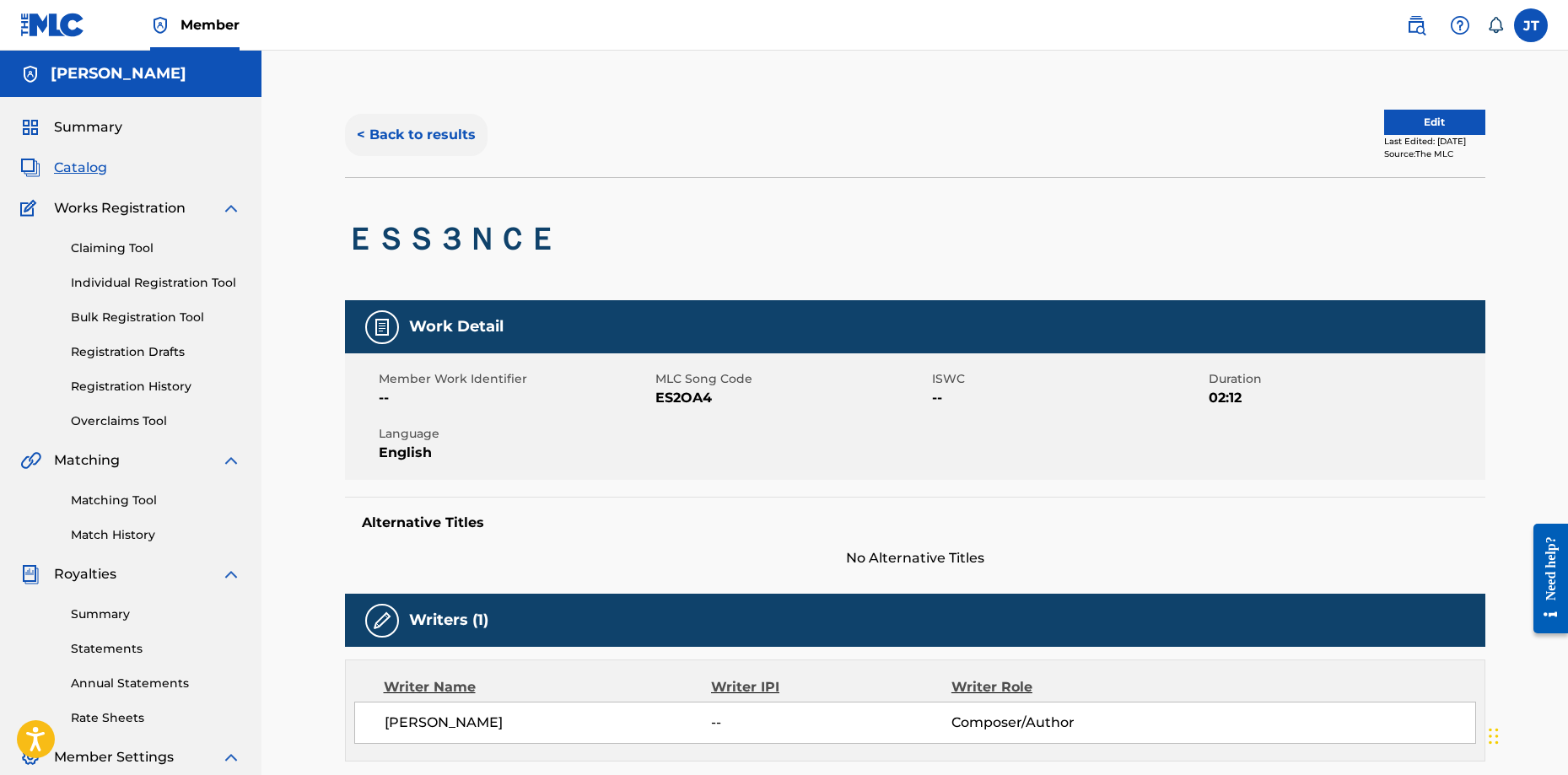
click at [424, 132] on button "< Back to results" at bounding box center [416, 135] width 143 height 42
